Goal: Transaction & Acquisition: Purchase product/service

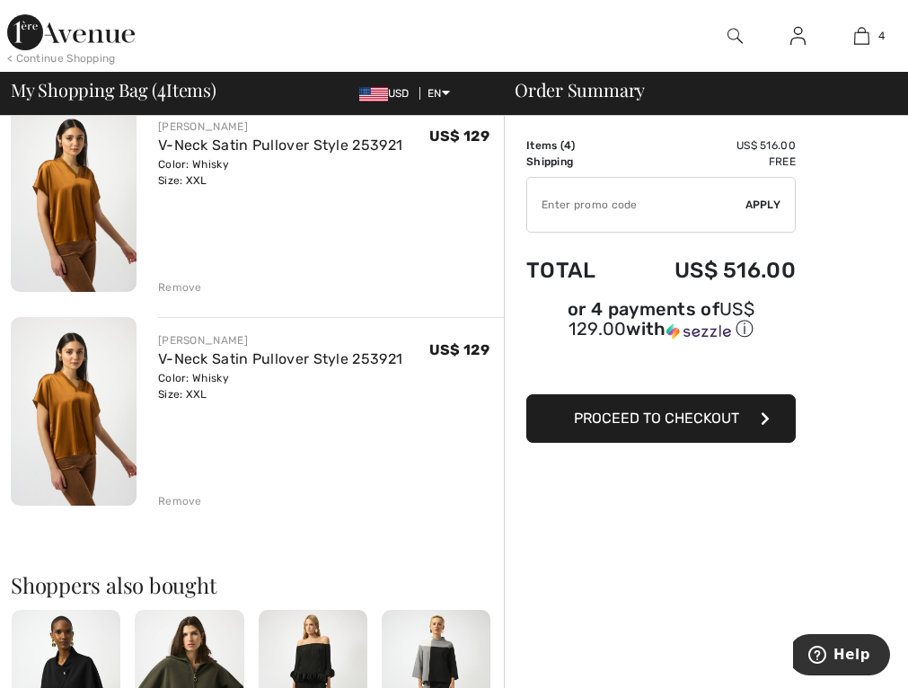
scroll to position [629, 0]
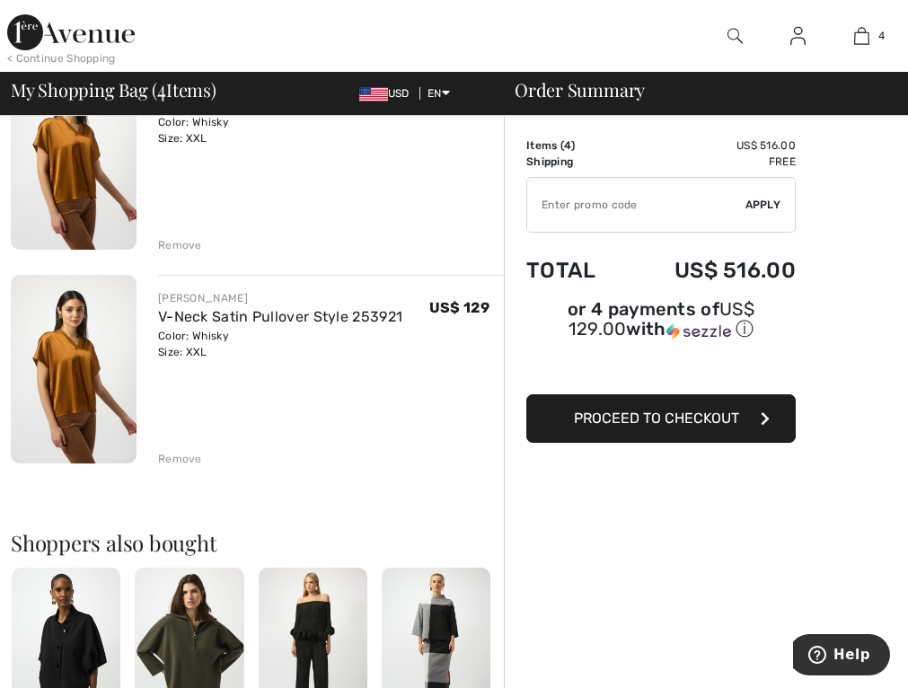
click at [172, 454] on div "Remove" at bounding box center [180, 459] width 44 height 16
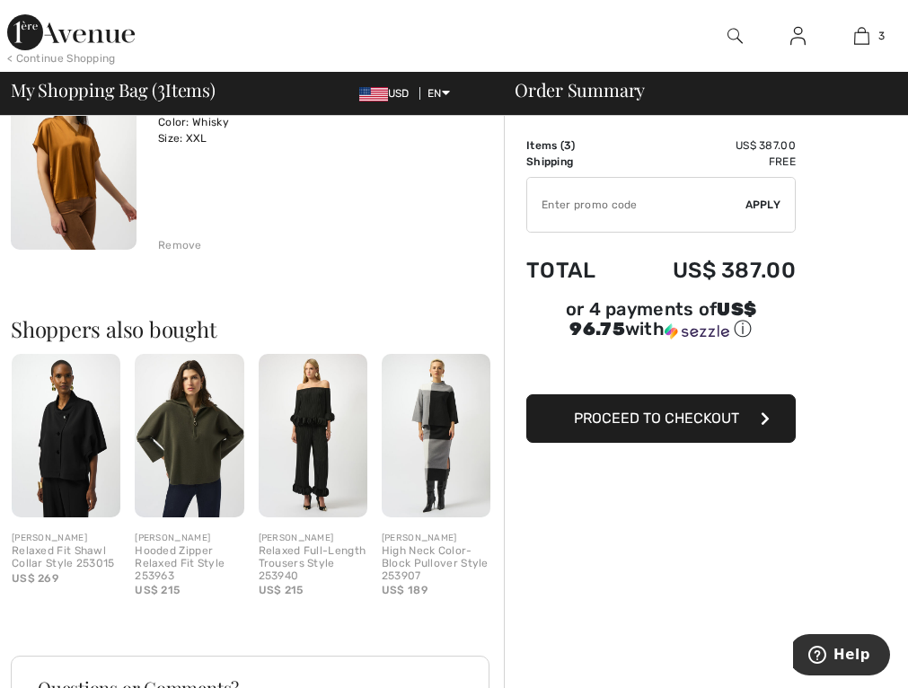
click at [180, 240] on div "Remove" at bounding box center [180, 245] width 44 height 16
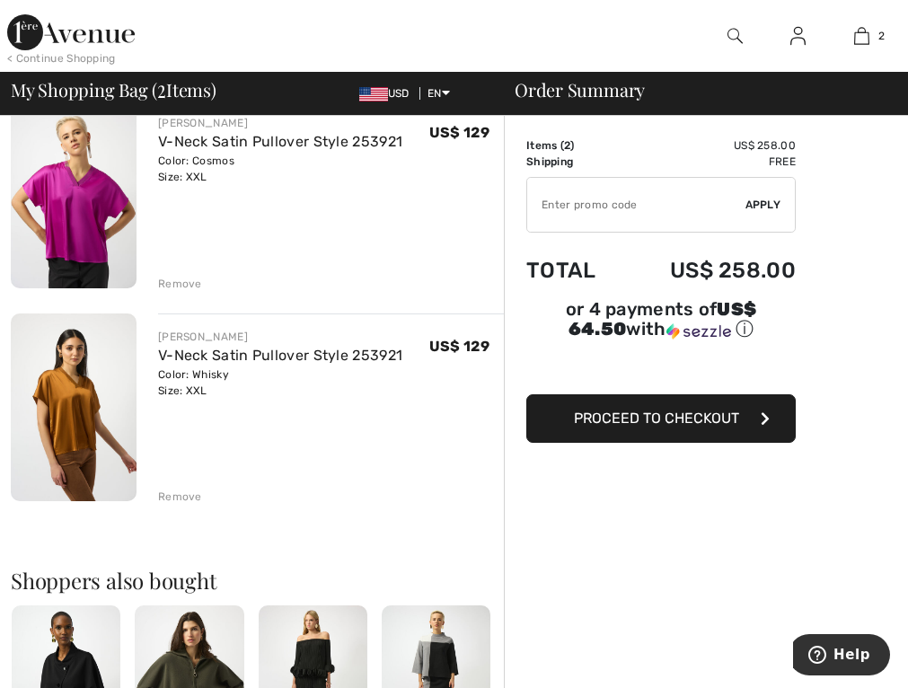
scroll to position [0, 0]
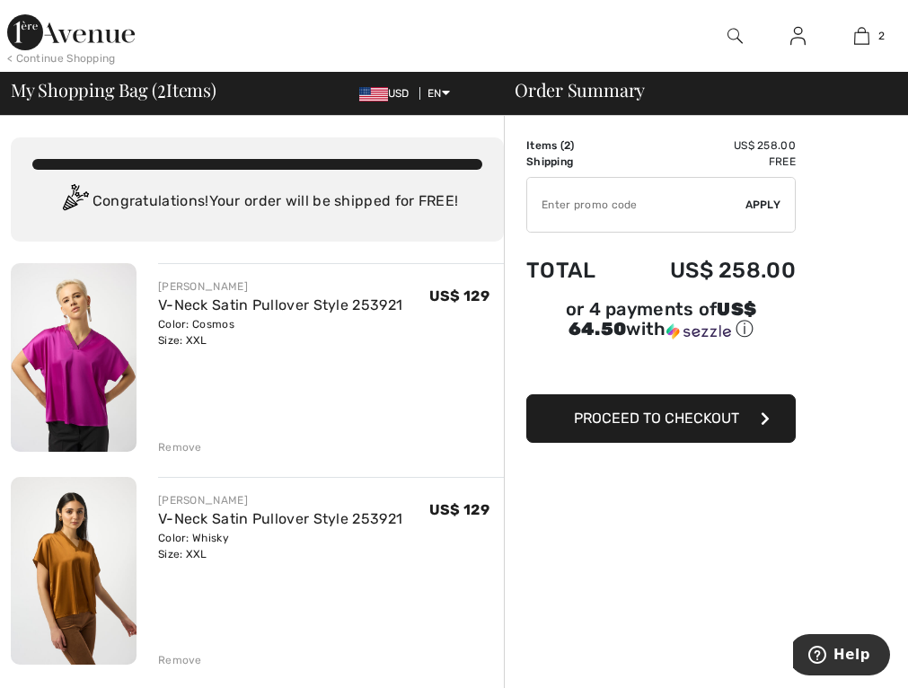
click at [704, 410] on span "Proceed to Checkout" at bounding box center [656, 417] width 165 height 17
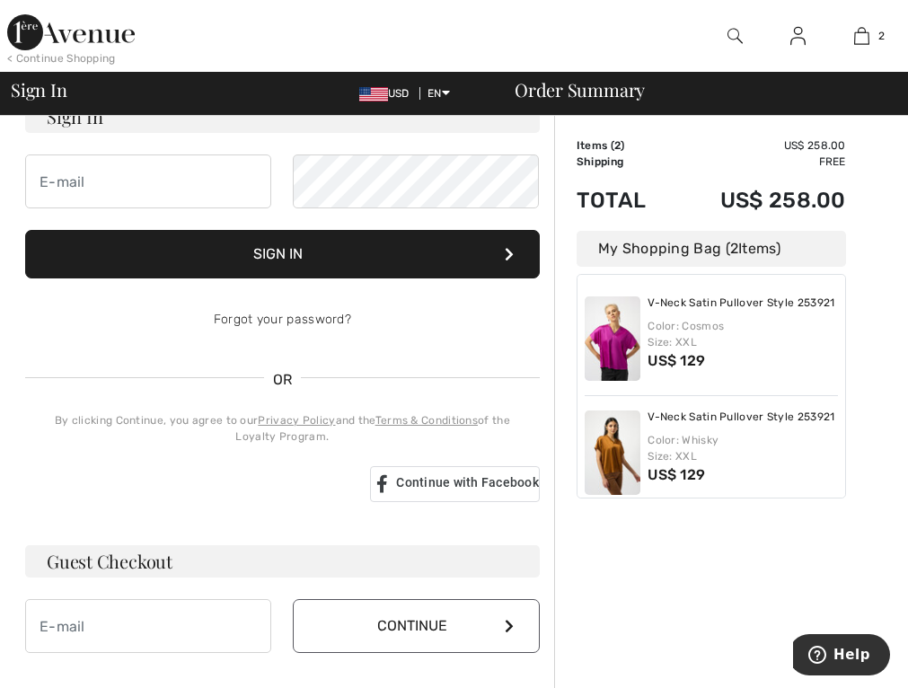
scroll to position [269, 0]
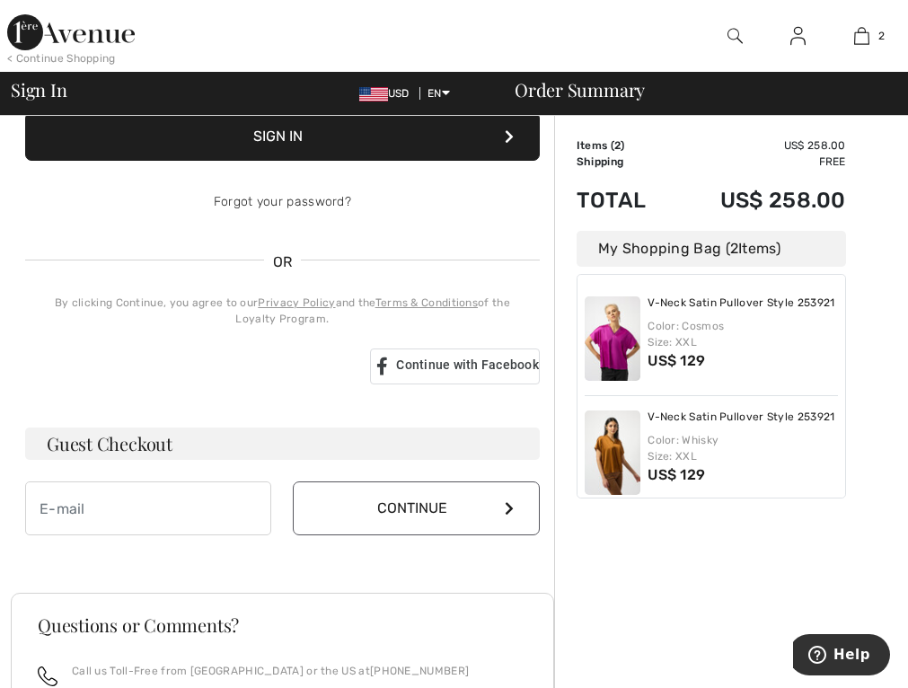
click at [223, 444] on h3 "Guest Checkout" at bounding box center [282, 443] width 514 height 32
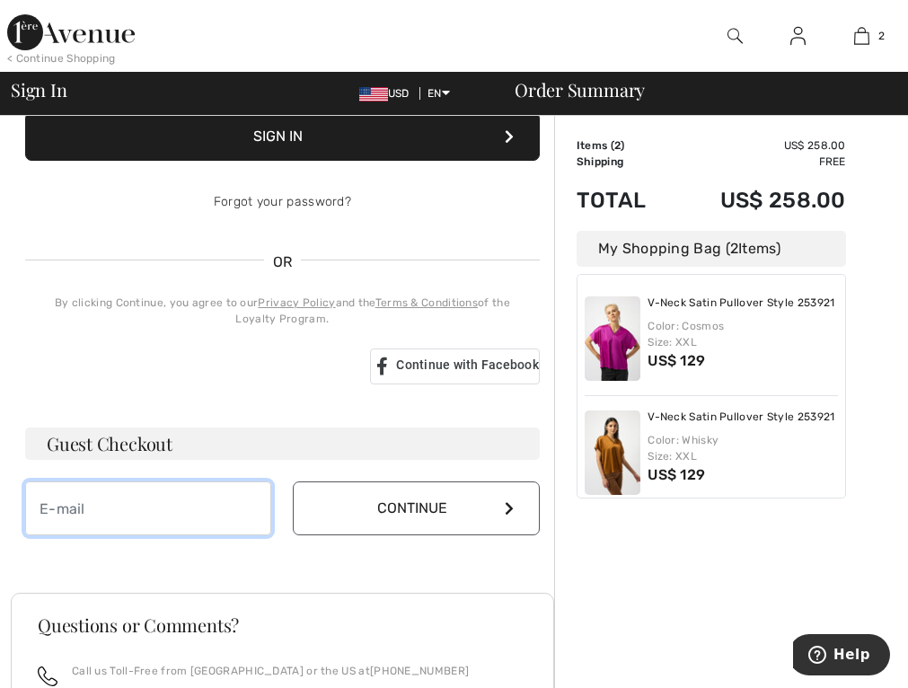
click at [165, 518] on input "email" at bounding box center [148, 508] width 246 height 54
type input "[EMAIL_ADDRESS][DOMAIN_NAME]"
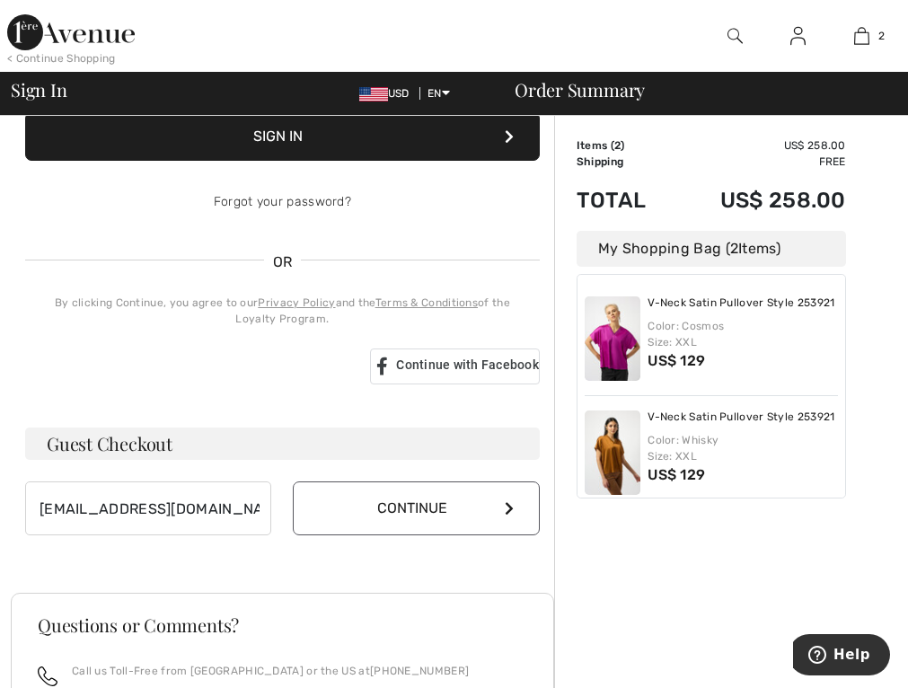
click at [422, 512] on button "Continue" at bounding box center [416, 508] width 246 height 54
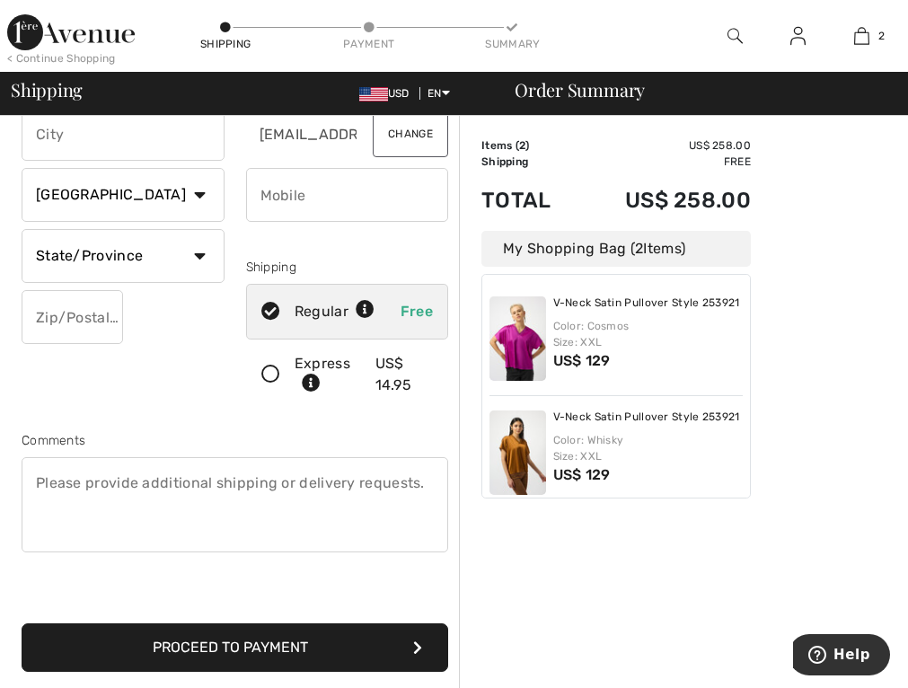
scroll to position [180, 0]
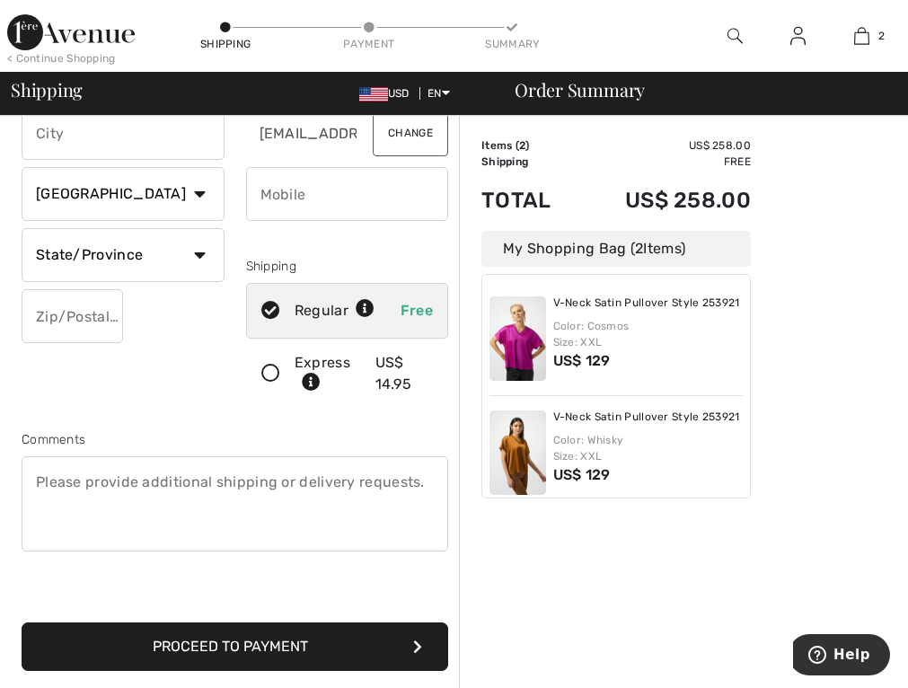
click at [204, 644] on button "Proceed to Payment" at bounding box center [235, 646] width 426 height 48
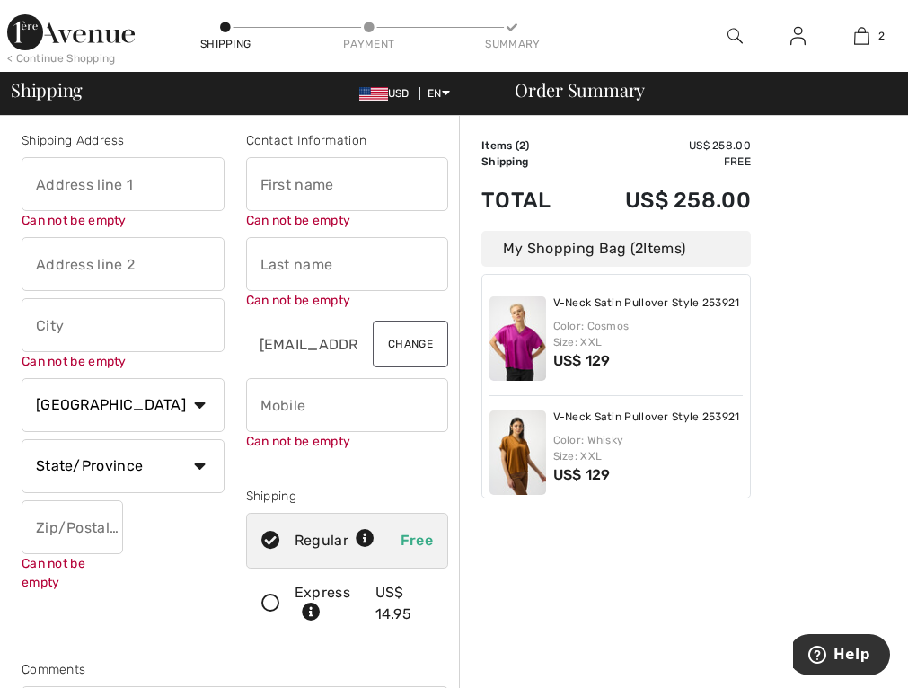
scroll to position [0, 0]
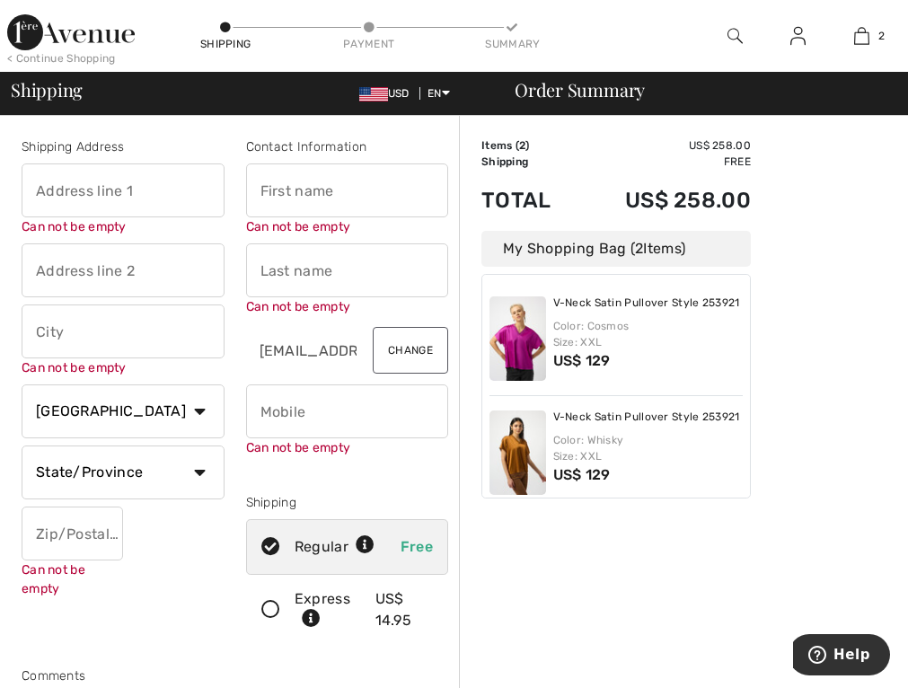
click at [338, 186] on input "text" at bounding box center [347, 190] width 203 height 54
type input "JOYCE"
type input "4801 hwy290 west"
type input "BRENHAM"
select select "US"
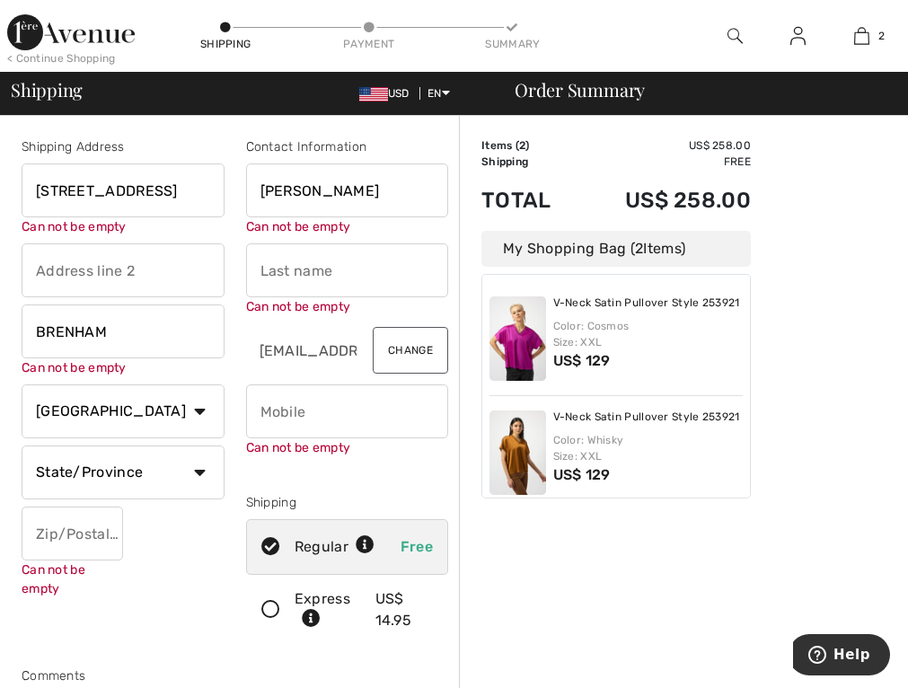
select select "TX"
type input "77833"
type input "BOEKER"
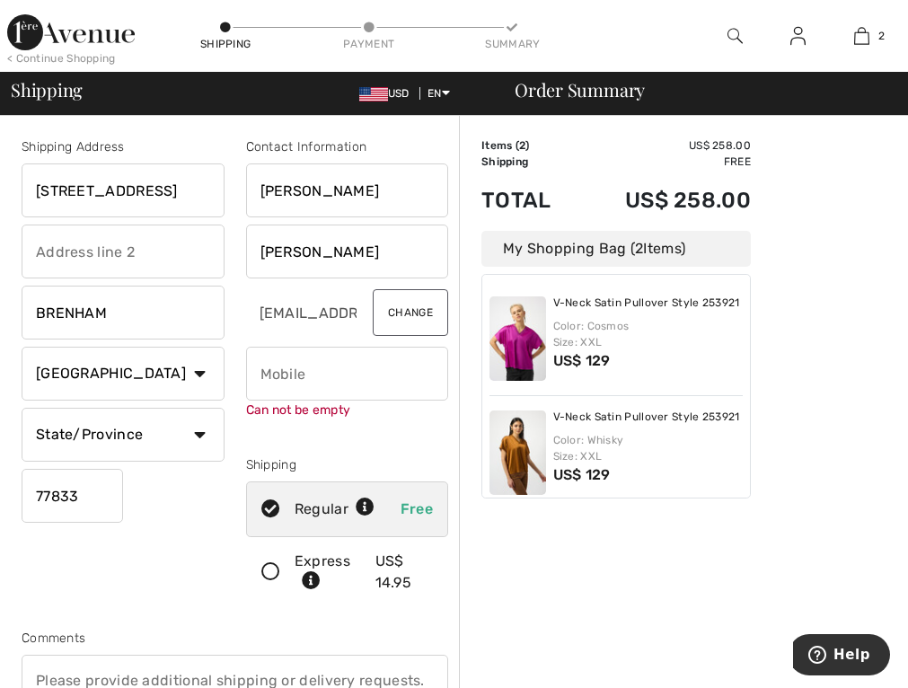
click at [315, 374] on input "phone" at bounding box center [347, 374] width 203 height 54
type input "2"
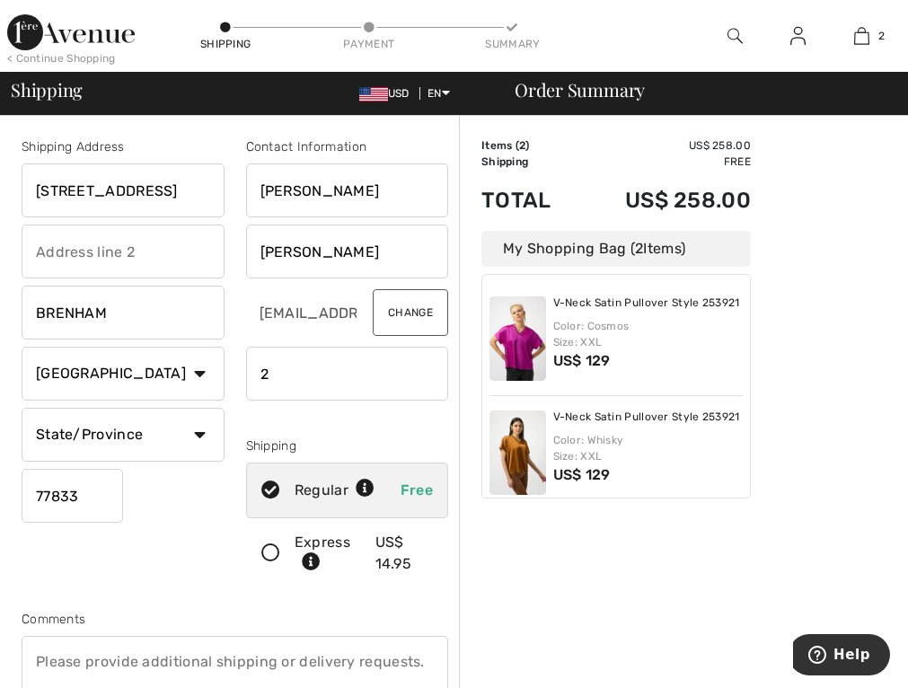
click at [343, 375] on input "phone" at bounding box center [347, 374] width 203 height 54
click at [322, 382] on input "phone" at bounding box center [347, 374] width 203 height 54
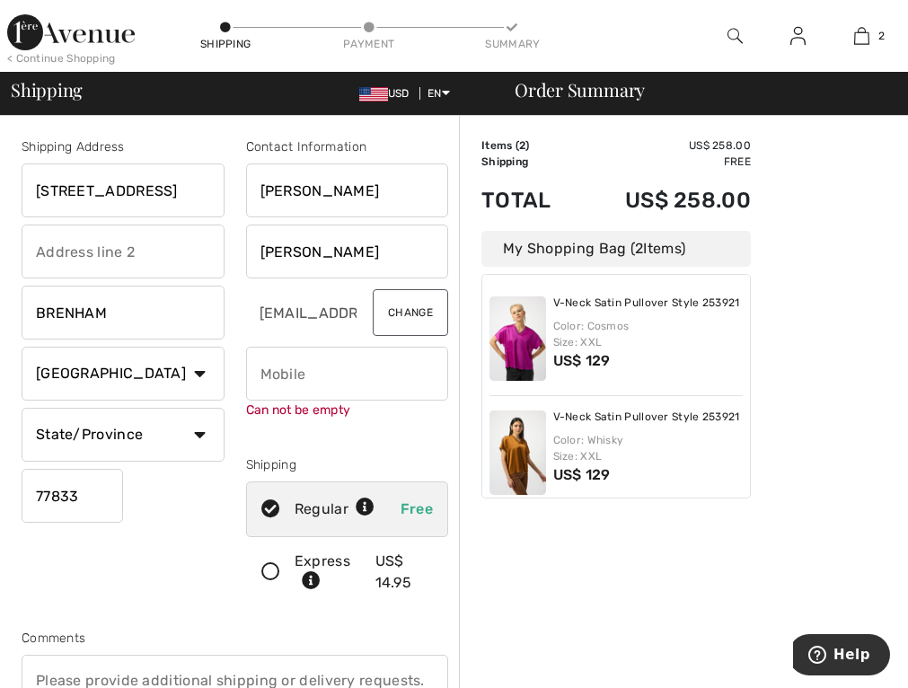
click at [339, 372] on input "phone" at bounding box center [347, 374] width 203 height 54
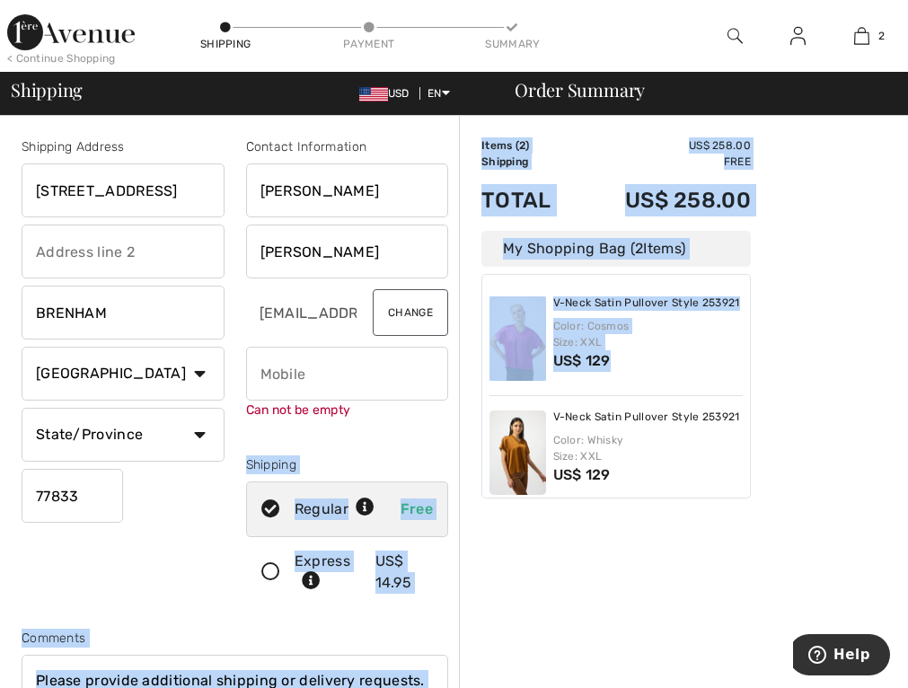
drag, startPoint x: 599, startPoint y: 286, endPoint x: 347, endPoint y: 417, distance: 283.9
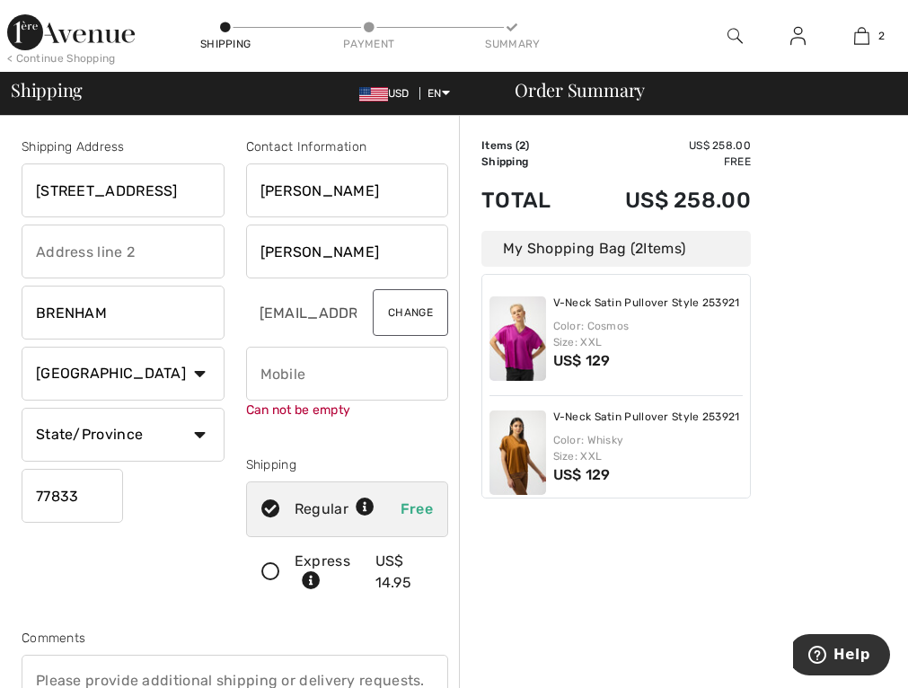
drag, startPoint x: 347, startPoint y: 417, endPoint x: 319, endPoint y: 372, distance: 52.8
click at [319, 372] on input "phone" at bounding box center [347, 374] width 203 height 54
drag, startPoint x: 359, startPoint y: 381, endPoint x: 374, endPoint y: 380, distance: 15.3
click at [374, 380] on input "phone" at bounding box center [347, 374] width 203 height 54
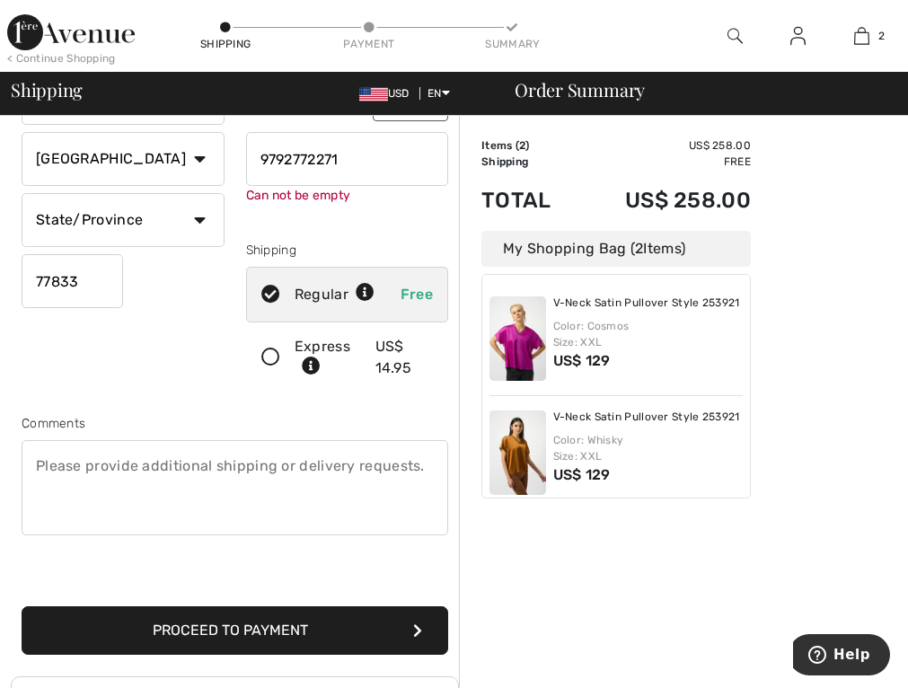
scroll to position [269, 0]
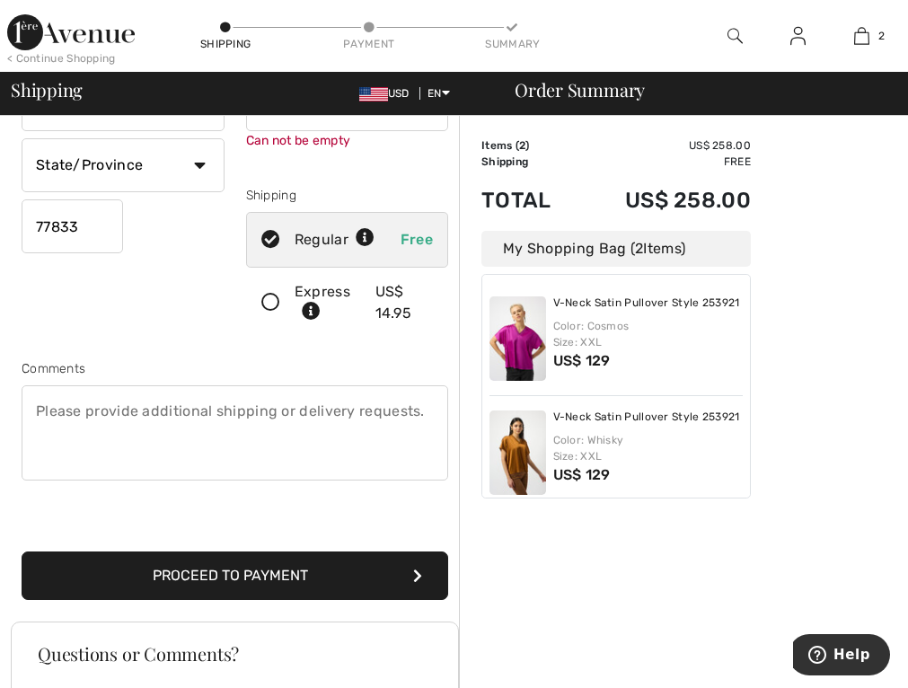
type input "9792772271"
drag, startPoint x: 277, startPoint y: 684, endPoint x: 294, endPoint y: 661, distance: 28.9
click at [294, 664] on div "Questions or Comments?" at bounding box center [234, 668] width 437 height 47
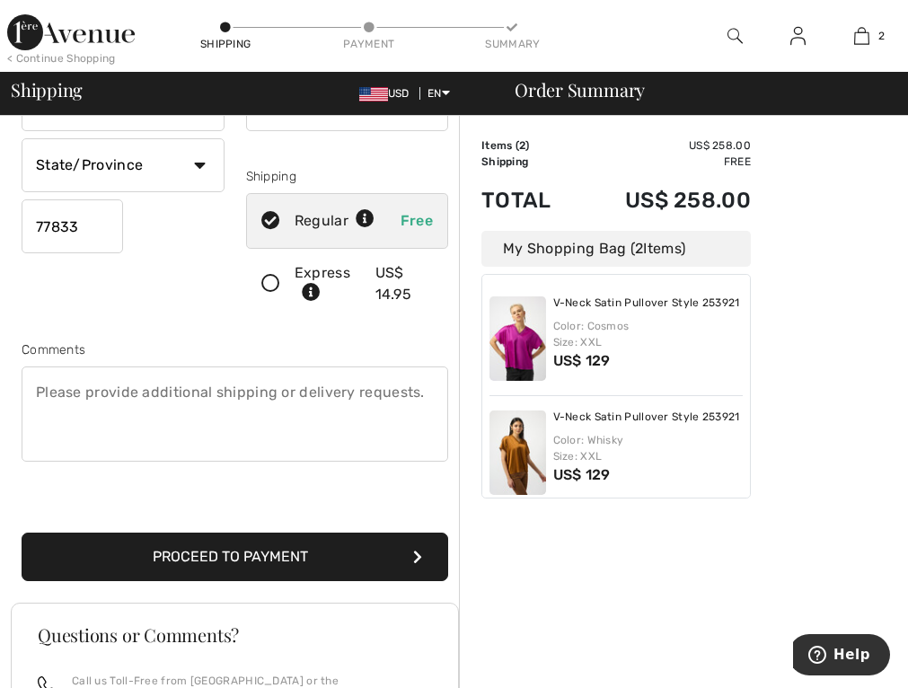
click at [344, 553] on button "Proceed to Payment" at bounding box center [235, 556] width 426 height 48
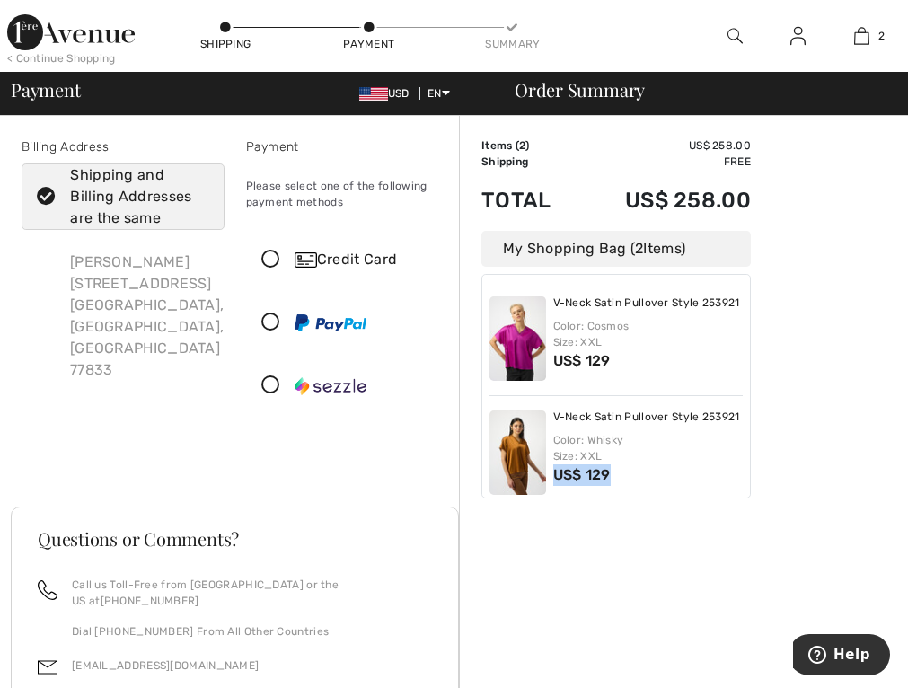
drag, startPoint x: 669, startPoint y: 490, endPoint x: 638, endPoint y: 449, distance: 51.4
click at [641, 451] on div "V-Neck Satin Pullover Style 253921 Color: Whisky Size: XXL US$ 129" at bounding box center [615, 453] width 253 height 114
drag, startPoint x: 301, startPoint y: 240, endPoint x: 273, endPoint y: 249, distance: 29.2
click at [283, 244] on div "Credit Card" at bounding box center [347, 260] width 201 height 54
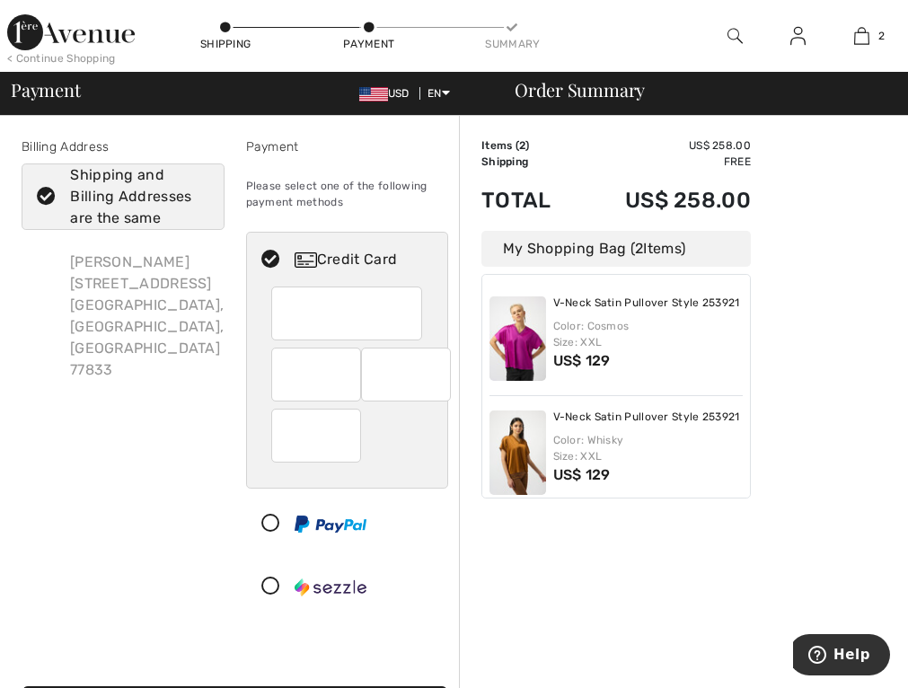
click at [268, 259] on icon at bounding box center [271, 260] width 48 height 19
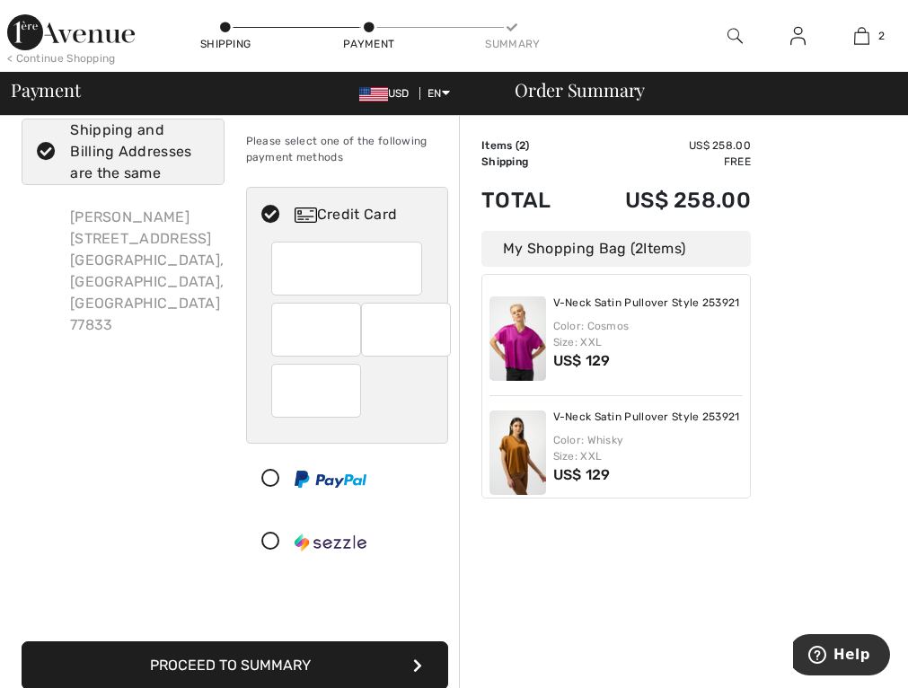
scroll to position [90, 0]
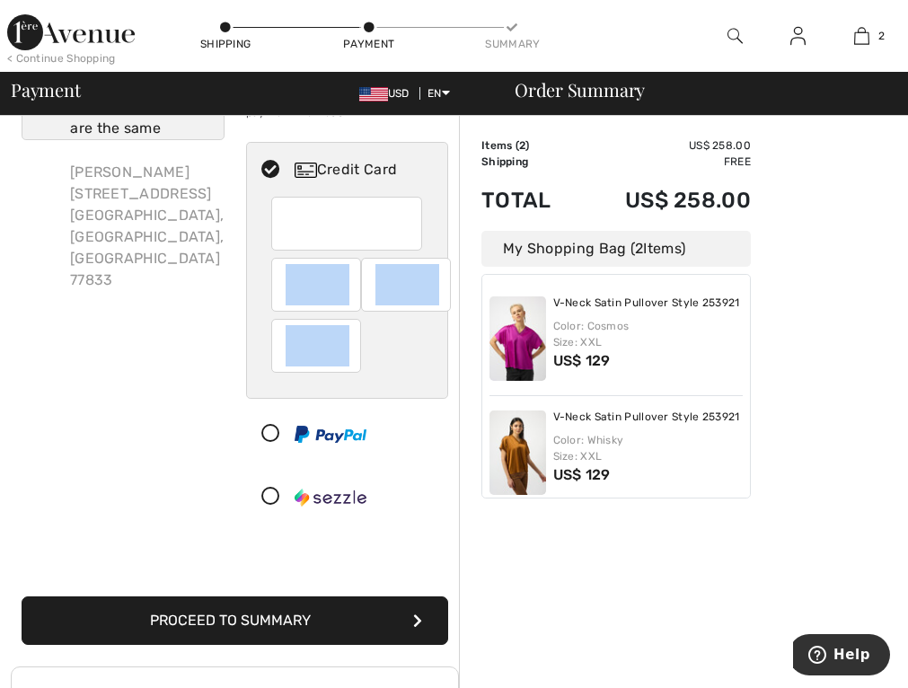
drag, startPoint x: 417, startPoint y: 327, endPoint x: 429, endPoint y: 238, distance: 89.8
click at [429, 238] on div at bounding box center [347, 297] width 201 height 201
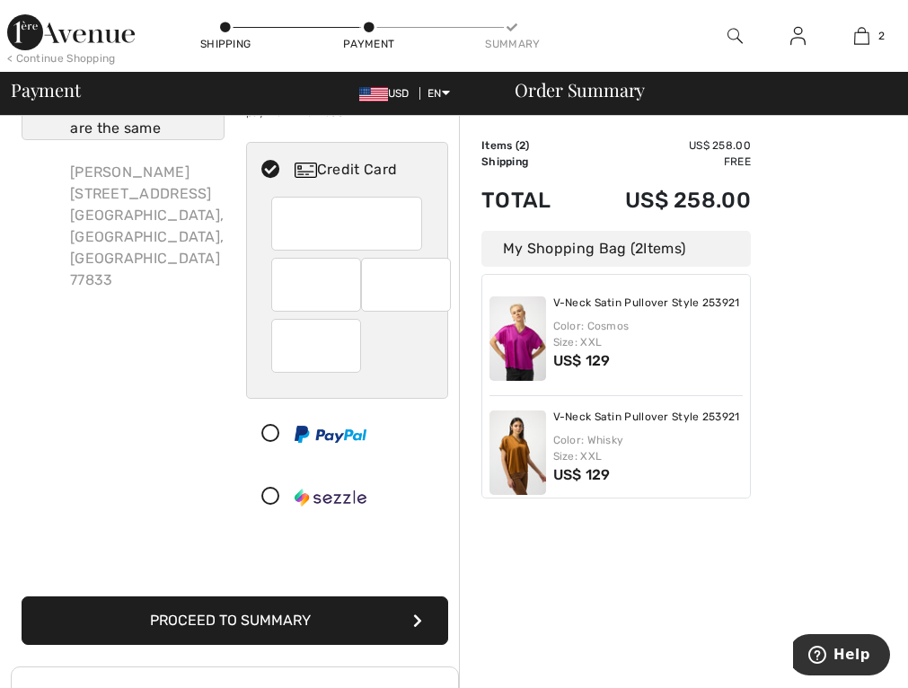
click at [224, 314] on div "Billing Address Shipping and Billing Addresses are the same Joyce Boeker 4801 H…" at bounding box center [123, 290] width 224 height 484
drag, startPoint x: 356, startPoint y: 330, endPoint x: 355, endPoint y: 349, distance: 19.8
click at [355, 349] on div at bounding box center [316, 346] width 90 height 54
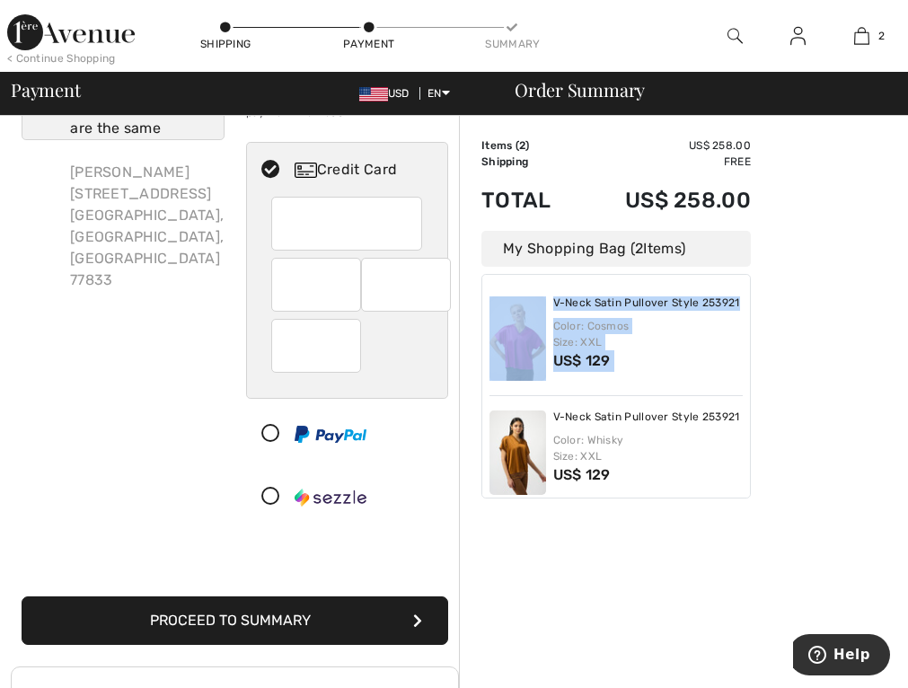
click at [481, 338] on div "Order Summary Details Items ( 2 ) US$ 258.00 Promo code US$ 0.00 Shipping Free …" at bounding box center [683, 576] width 449 height 1100
click at [423, 620] on button "Proceed to Summary" at bounding box center [235, 620] width 426 height 48
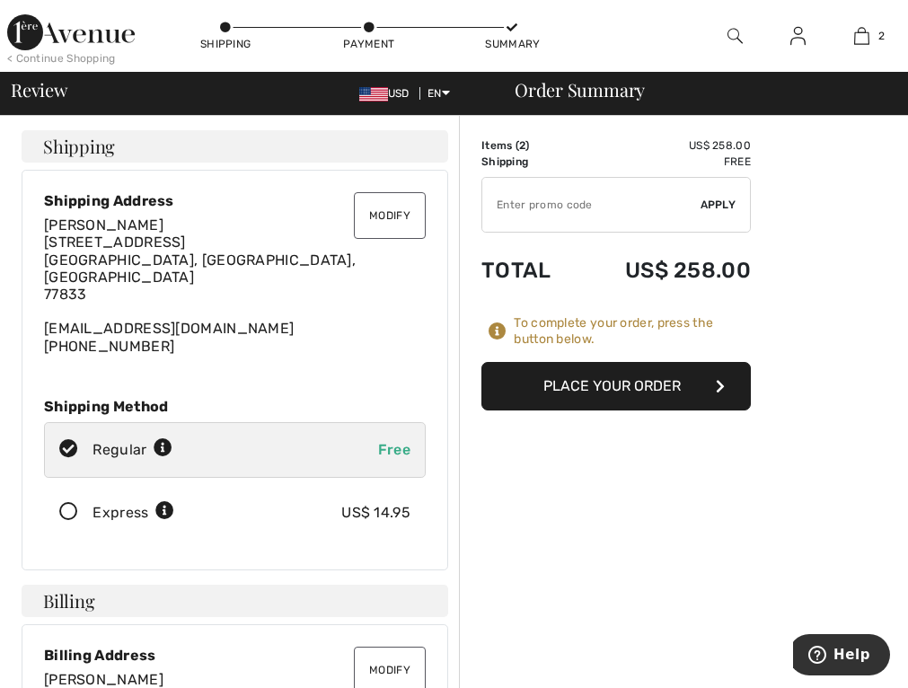
click at [707, 406] on button "Place Your Order" at bounding box center [615, 386] width 269 height 48
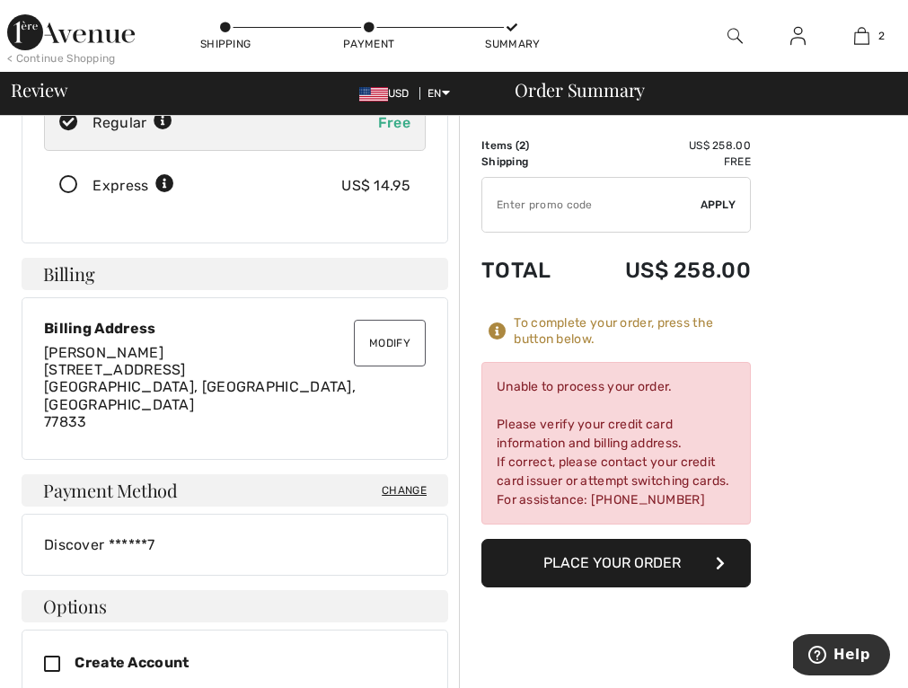
scroll to position [359, 0]
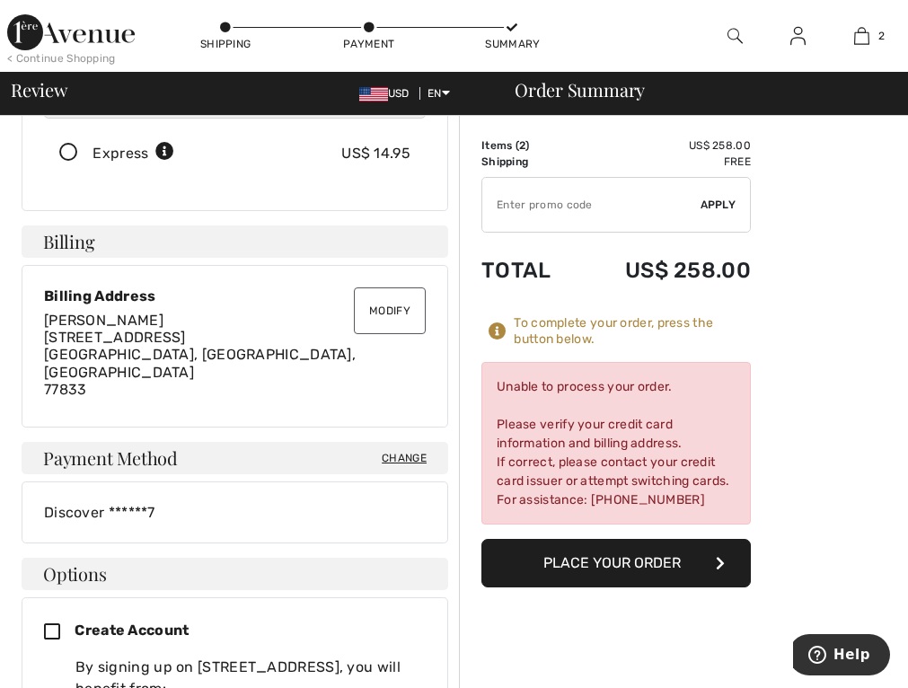
click at [385, 450] on span "Change" at bounding box center [404, 458] width 45 height 16
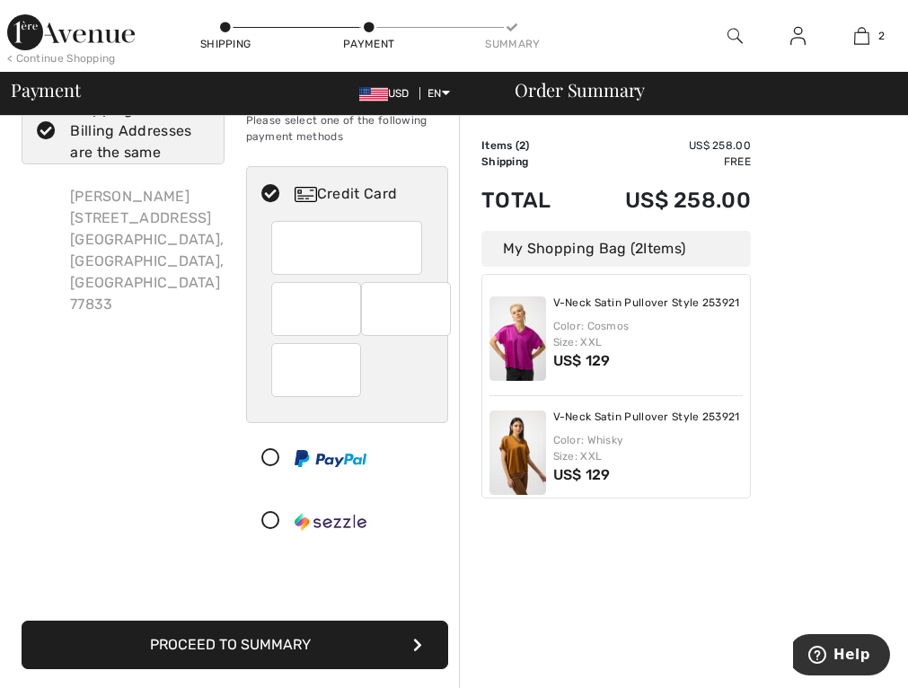
click at [277, 649] on button "Proceed to Summary" at bounding box center [235, 644] width 426 height 48
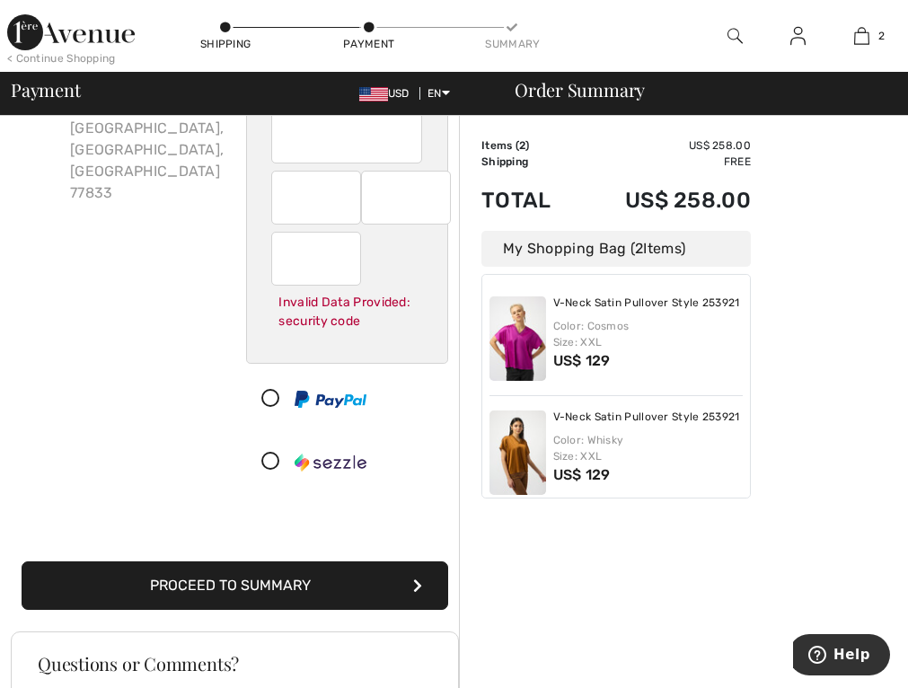
scroll to position [178, 0]
click at [420, 588] on icon "submit" at bounding box center [417, 584] width 9 height 14
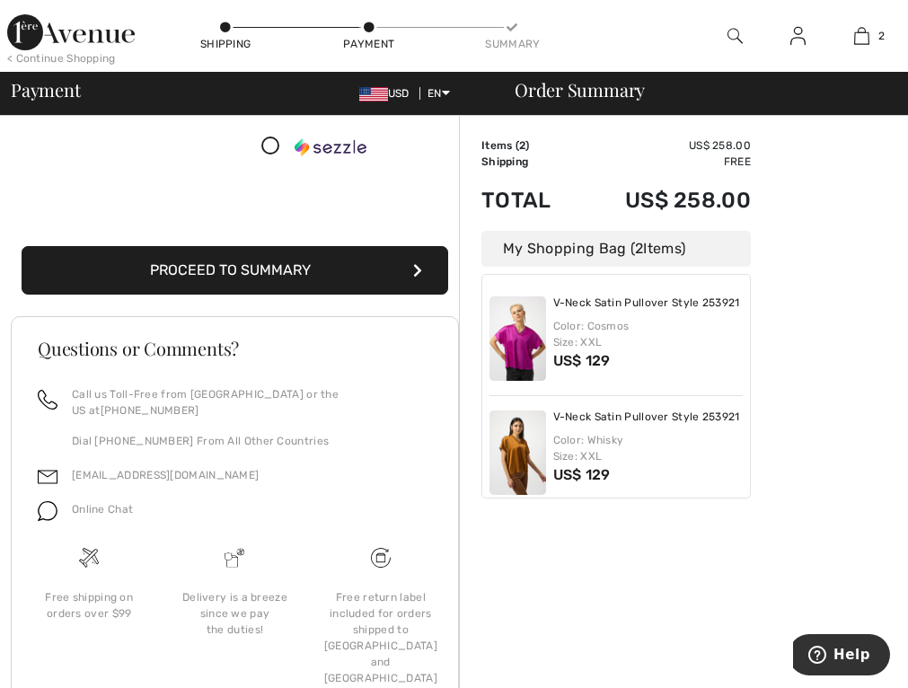
scroll to position [532, 0]
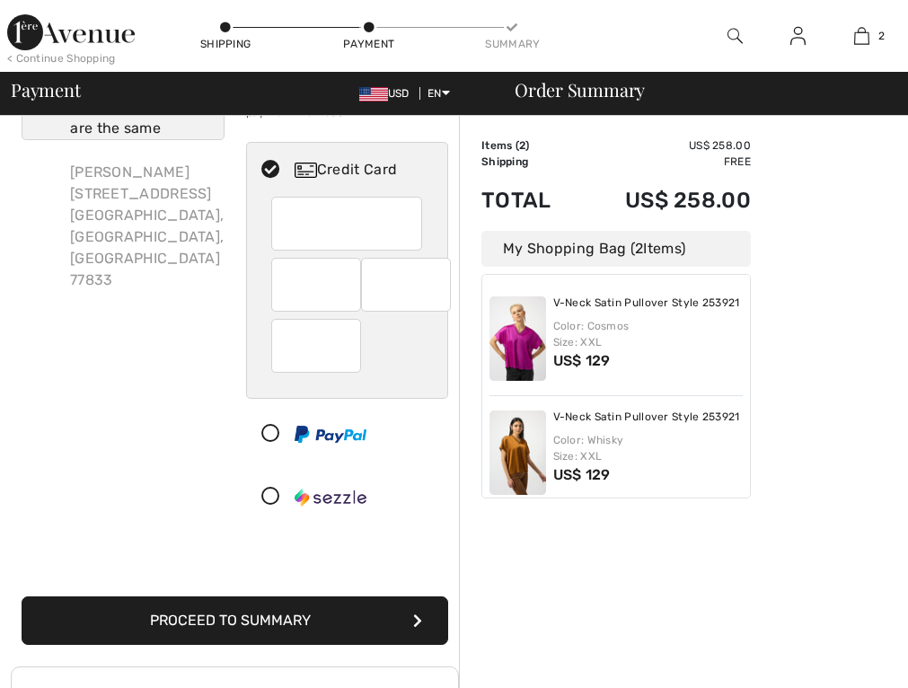
scroll to position [90, 0]
click at [393, 627] on button "Proceed to Summary" at bounding box center [235, 620] width 426 height 48
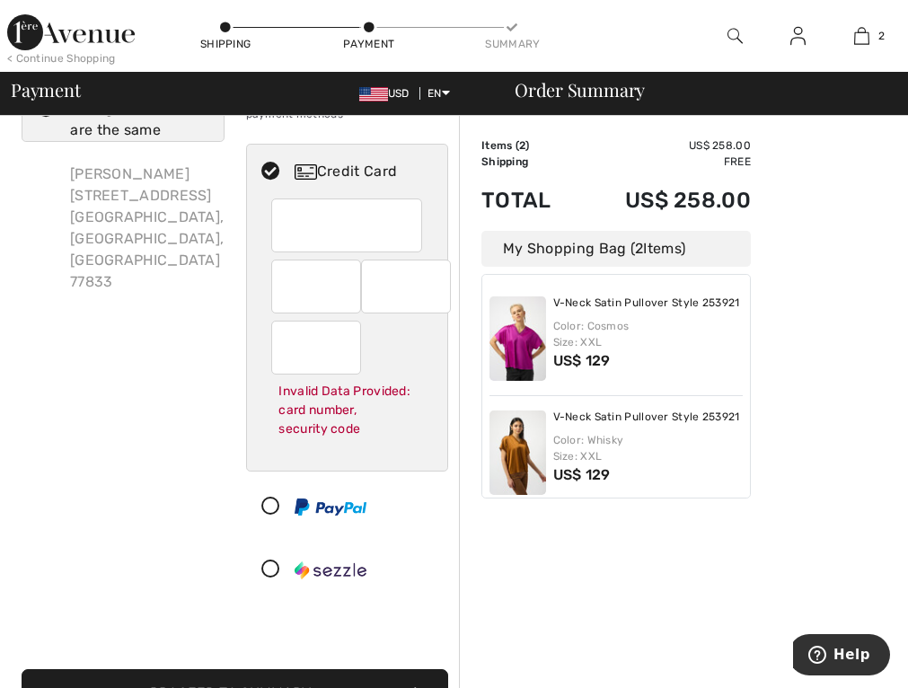
click at [395, 351] on div "Invalid Data Provided: card number, security code" at bounding box center [346, 383] width 151 height 125
radio input "true"
drag, startPoint x: 150, startPoint y: 368, endPoint x: 161, endPoint y: 362, distance: 12.5
click at [151, 368] on div "Billing Address Shipping and Billing Addresses are the same [PERSON_NAME] [STRE…" at bounding box center [123, 326] width 224 height 555
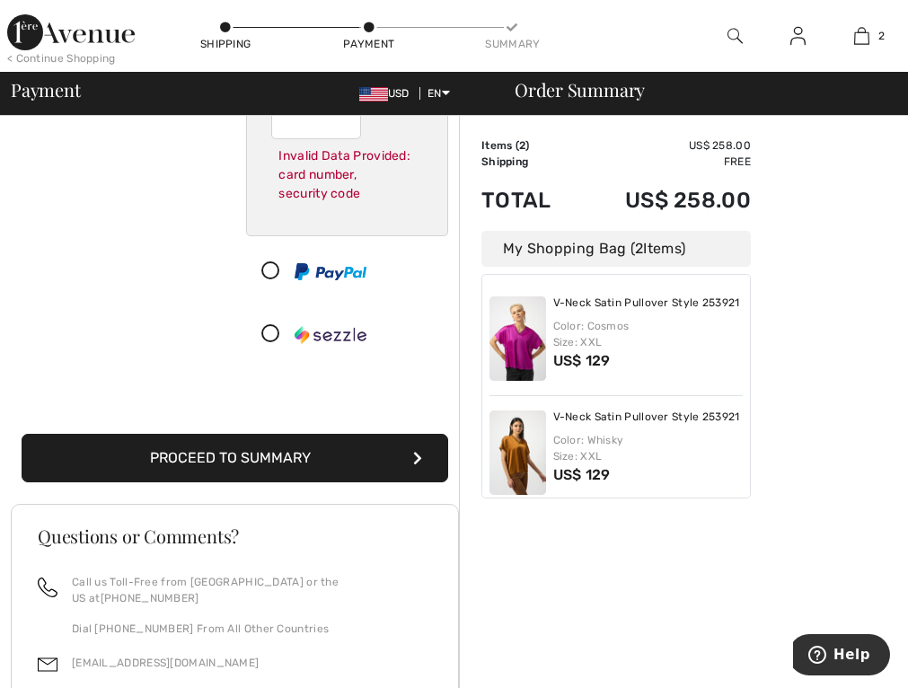
scroll to position [447, 0]
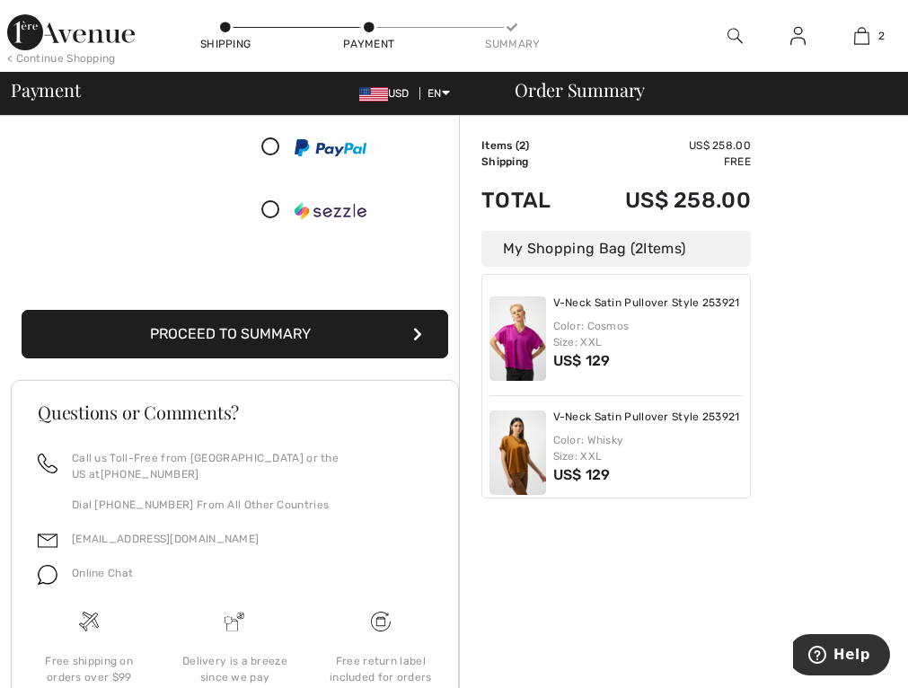
click at [409, 342] on button "Proceed to Summary" at bounding box center [235, 334] width 426 height 48
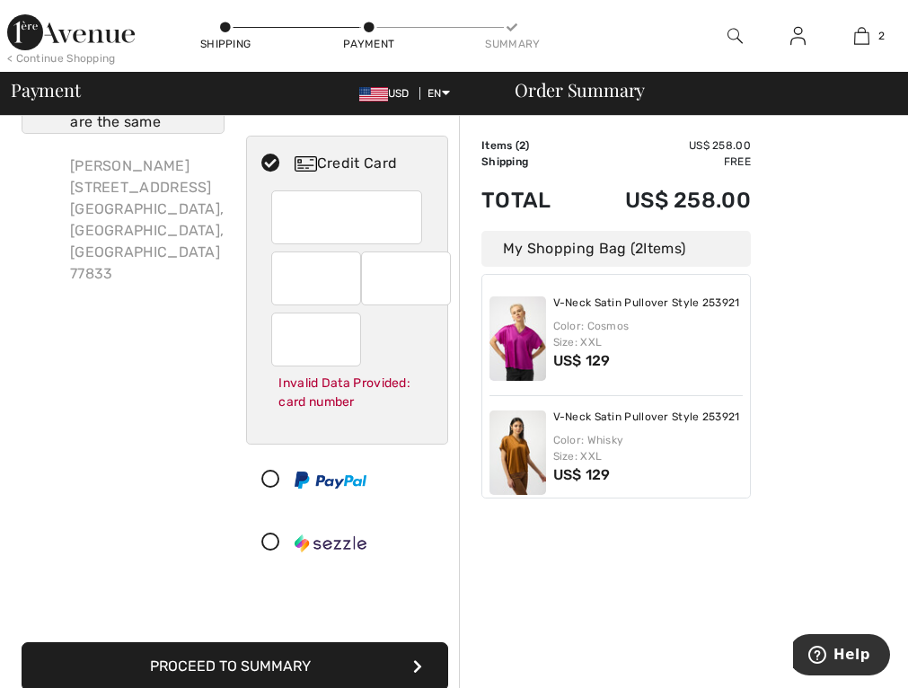
scroll to position [88, 0]
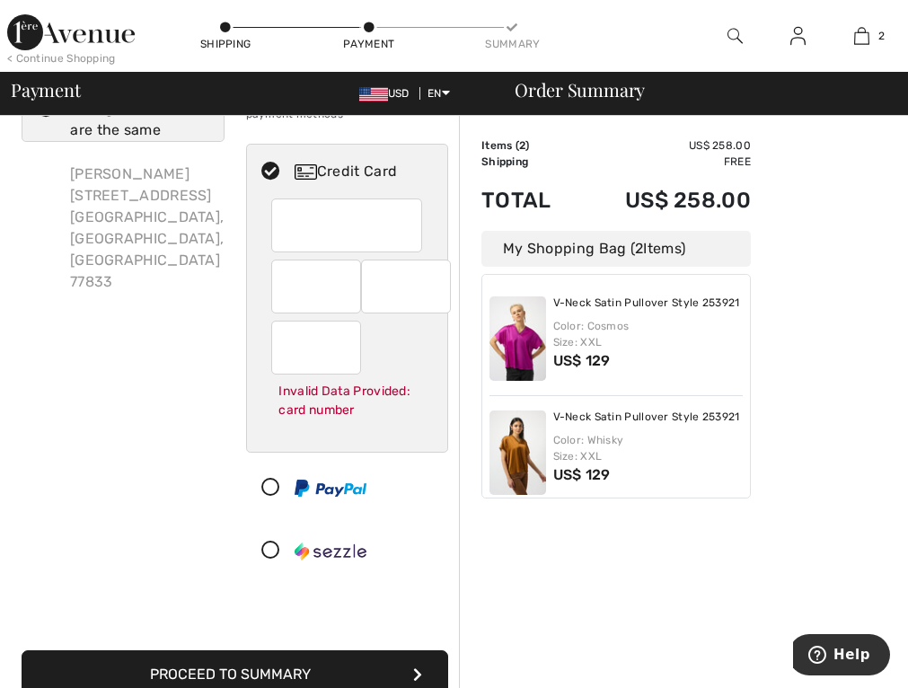
click at [159, 505] on div "Billing Address Shipping and Billing Addresses are the same [PERSON_NAME] [STRE…" at bounding box center [123, 317] width 224 height 536
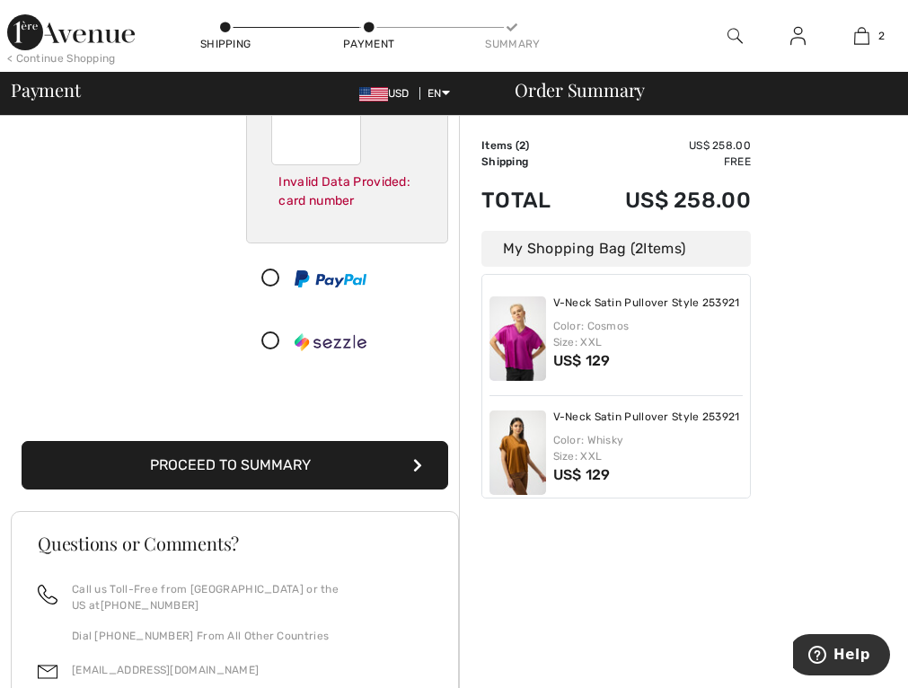
scroll to position [357, 0]
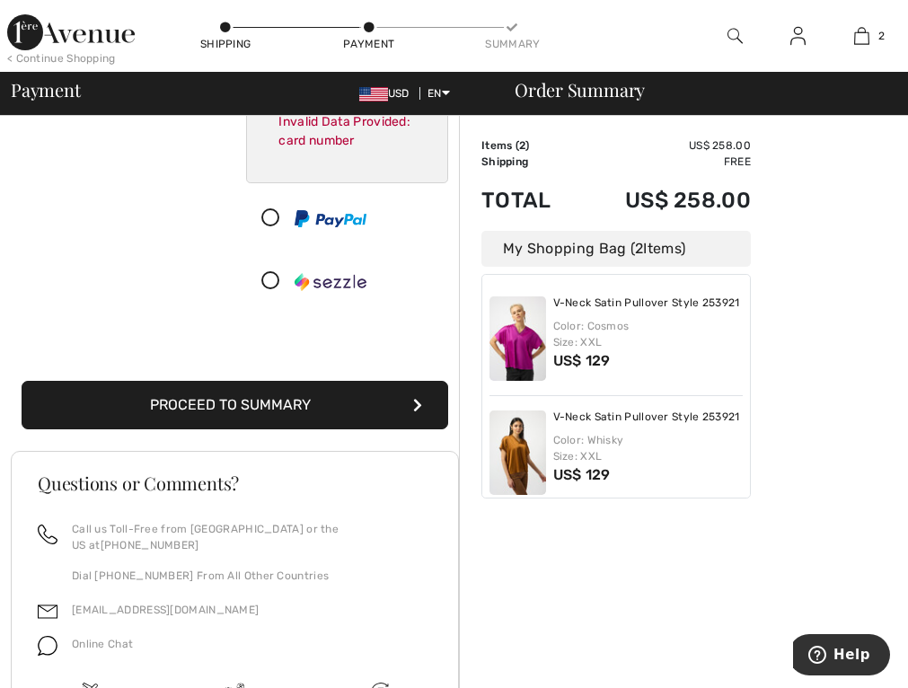
click at [368, 403] on button "Proceed to Summary" at bounding box center [235, 405] width 426 height 48
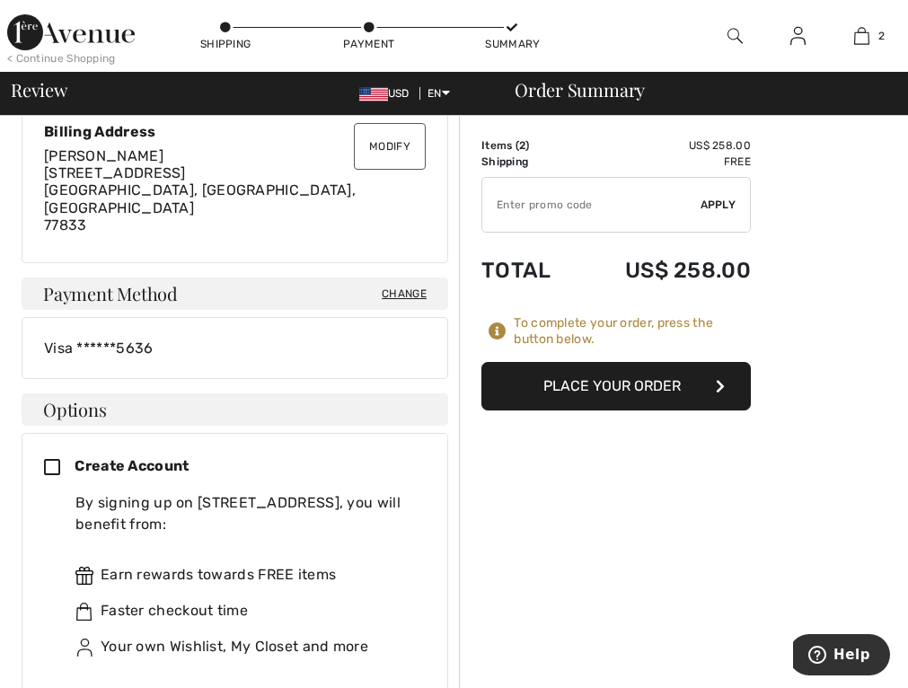
scroll to position [539, 0]
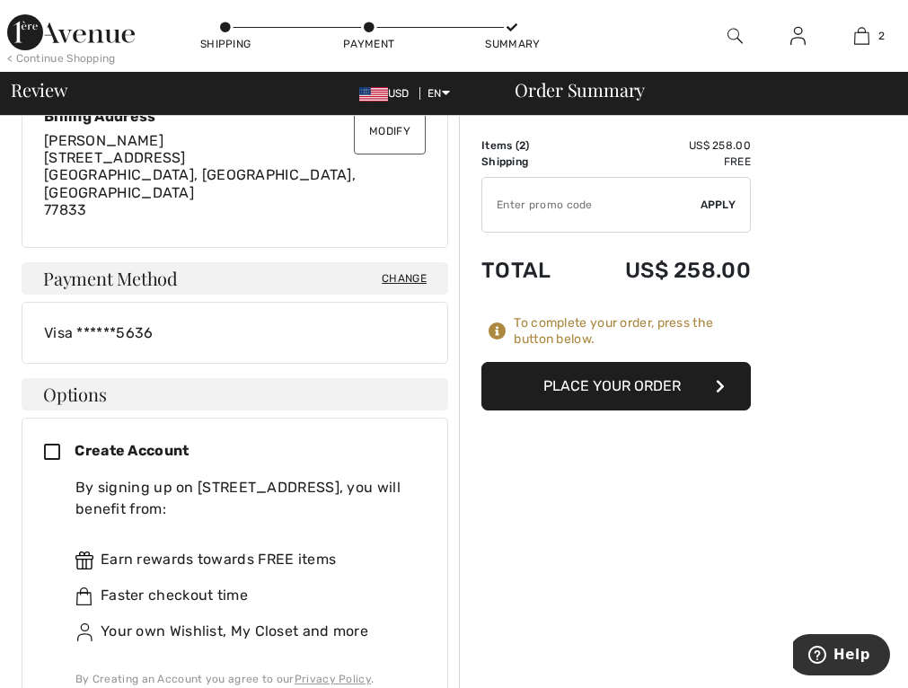
click at [684, 397] on button "Place Your Order" at bounding box center [615, 386] width 269 height 48
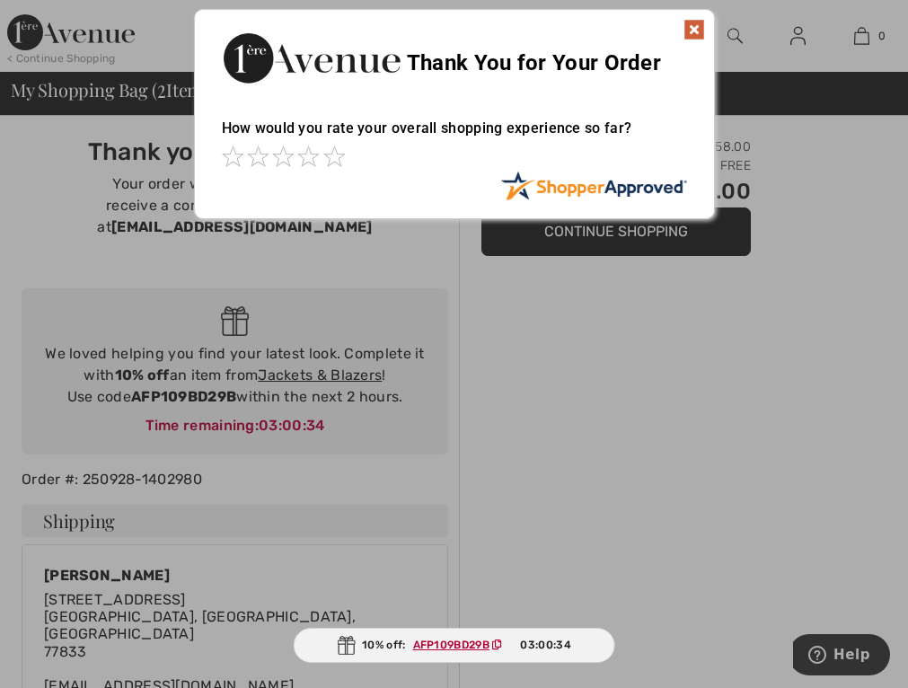
click at [690, 27] on img at bounding box center [694, 30] width 22 height 22
